Goal: Find specific page/section: Find specific page/section

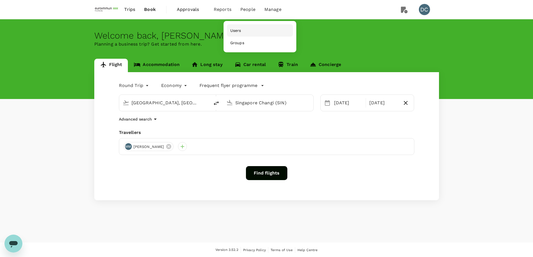
click at [236, 29] on span "Users" at bounding box center [235, 31] width 11 height 6
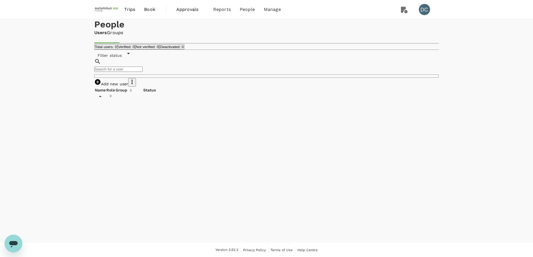
click at [143, 72] on input "text" at bounding box center [118, 69] width 48 height 5
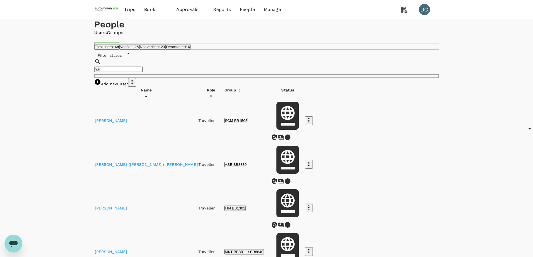
type input "hui"
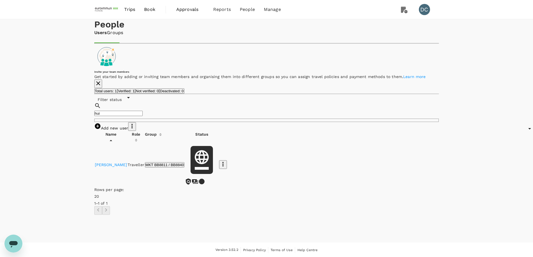
click at [115, 167] on link "[PERSON_NAME]" at bounding box center [111, 164] width 32 height 4
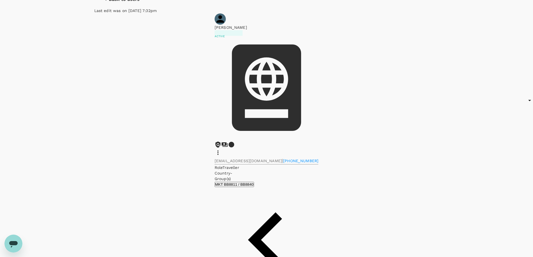
scroll to position [29, 0]
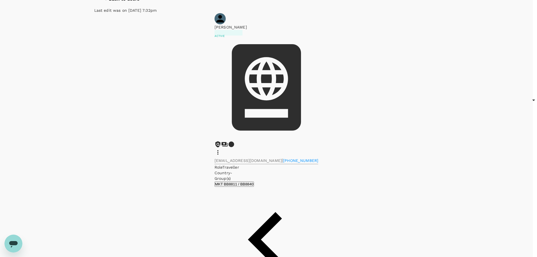
click at [257, 184] on div at bounding box center [268, 128] width 537 height 257
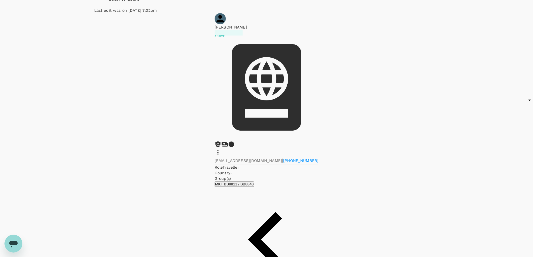
drag, startPoint x: 249, startPoint y: 156, endPoint x: 265, endPoint y: 156, distance: 15.7
copy p "1,575.72"
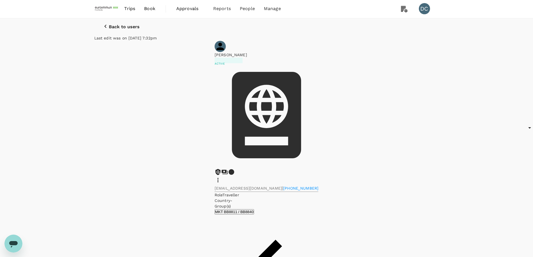
scroll to position [0, 0]
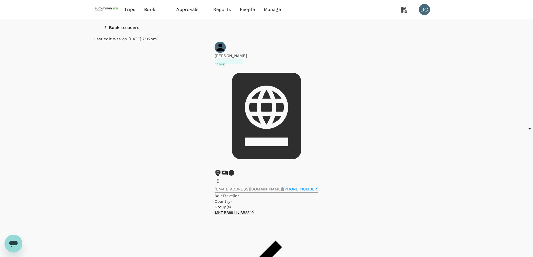
click at [119, 30] on p "Back to users" at bounding box center [124, 27] width 31 height 5
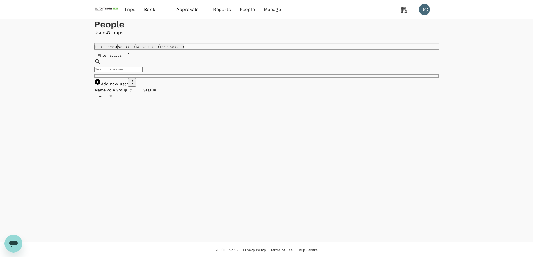
click at [143, 72] on input "text" at bounding box center [118, 69] width 48 height 5
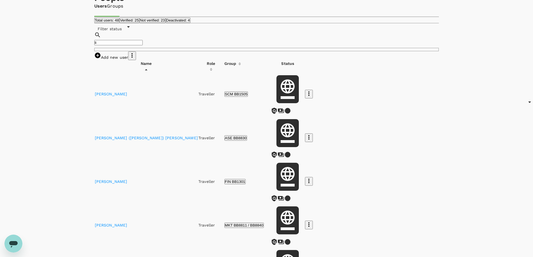
scroll to position [56, 0]
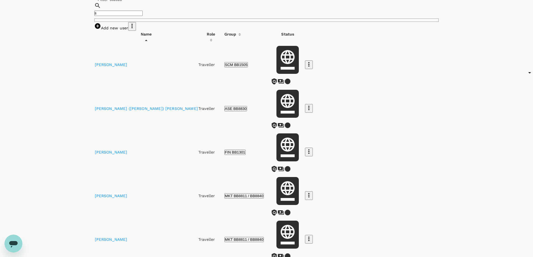
drag, startPoint x: 109, startPoint y: 50, endPoint x: 93, endPoint y: 50, distance: 15.4
click at [94, 22] on div "​ li ​" at bounding box center [266, 12] width 345 height 20
type input "syl"
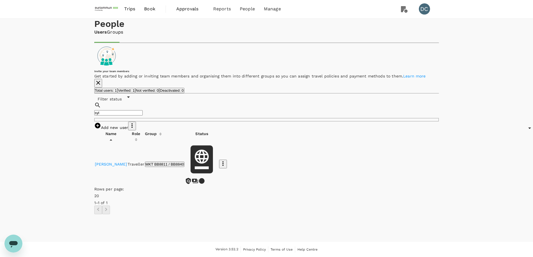
click at [109, 166] on link "[PERSON_NAME]" at bounding box center [111, 164] width 32 height 4
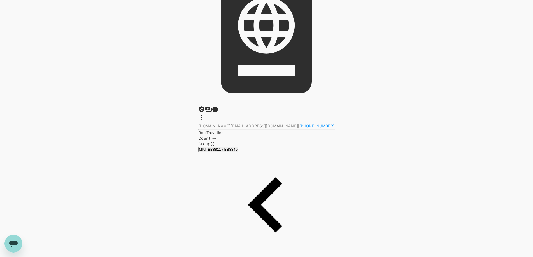
scroll to position [86, 0]
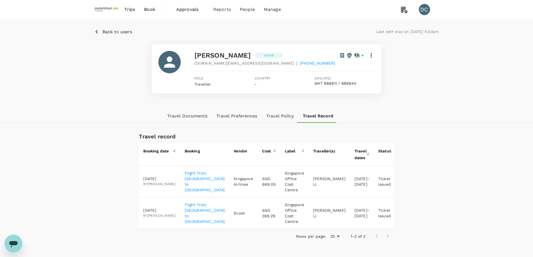
click at [227, 34] on div "Back to users Last edit was on [DATE] 5:03am" at bounding box center [266, 31] width 345 height 7
click at [425, 10] on div "DC" at bounding box center [424, 9] width 11 height 11
click at [214, 30] on span "Bookings" at bounding box center [216, 31] width 20 height 6
